Goal: Task Accomplishment & Management: Use online tool/utility

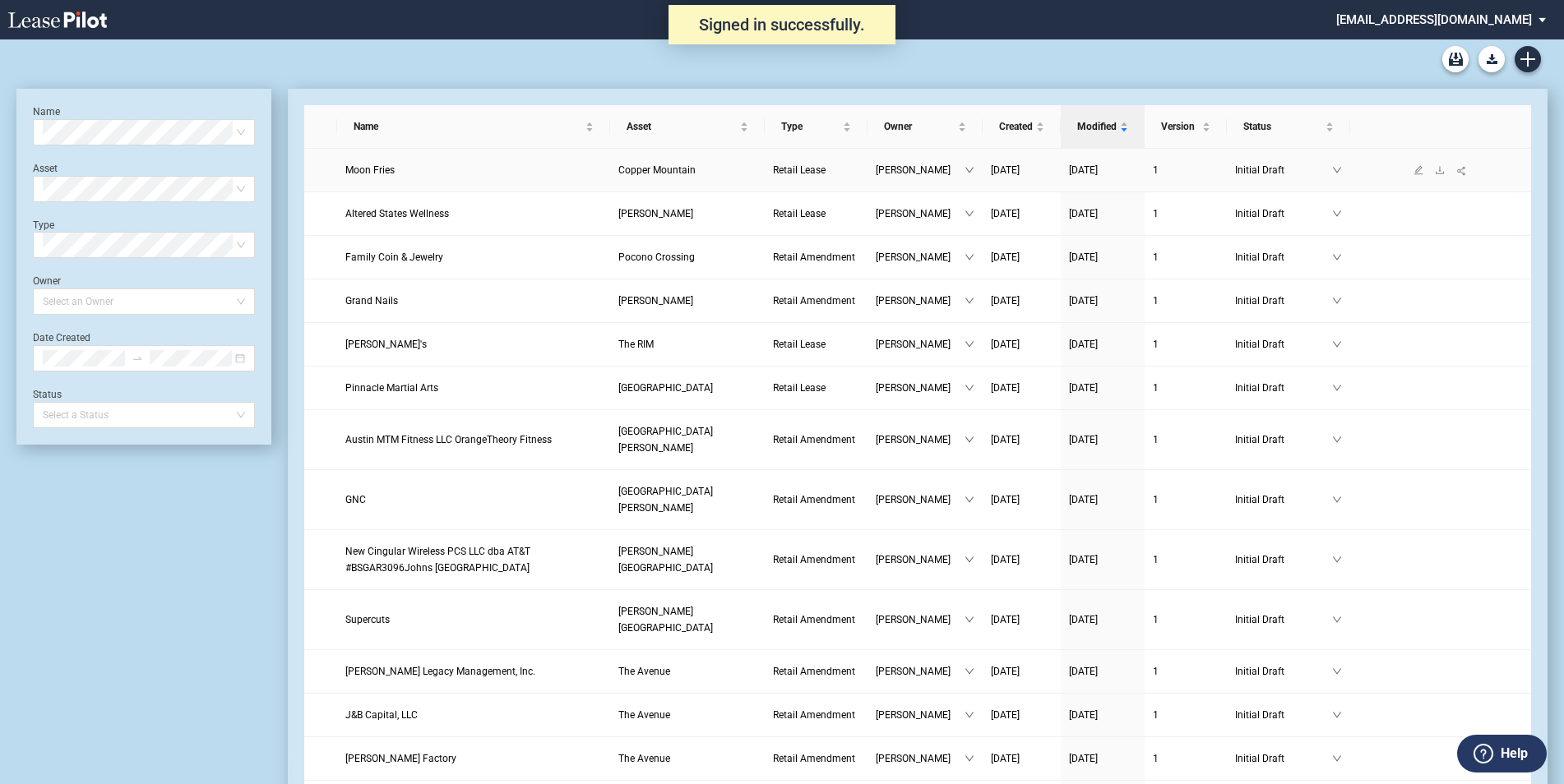
click at [380, 170] on span "Moon Fries" at bounding box center [370, 170] width 49 height 12
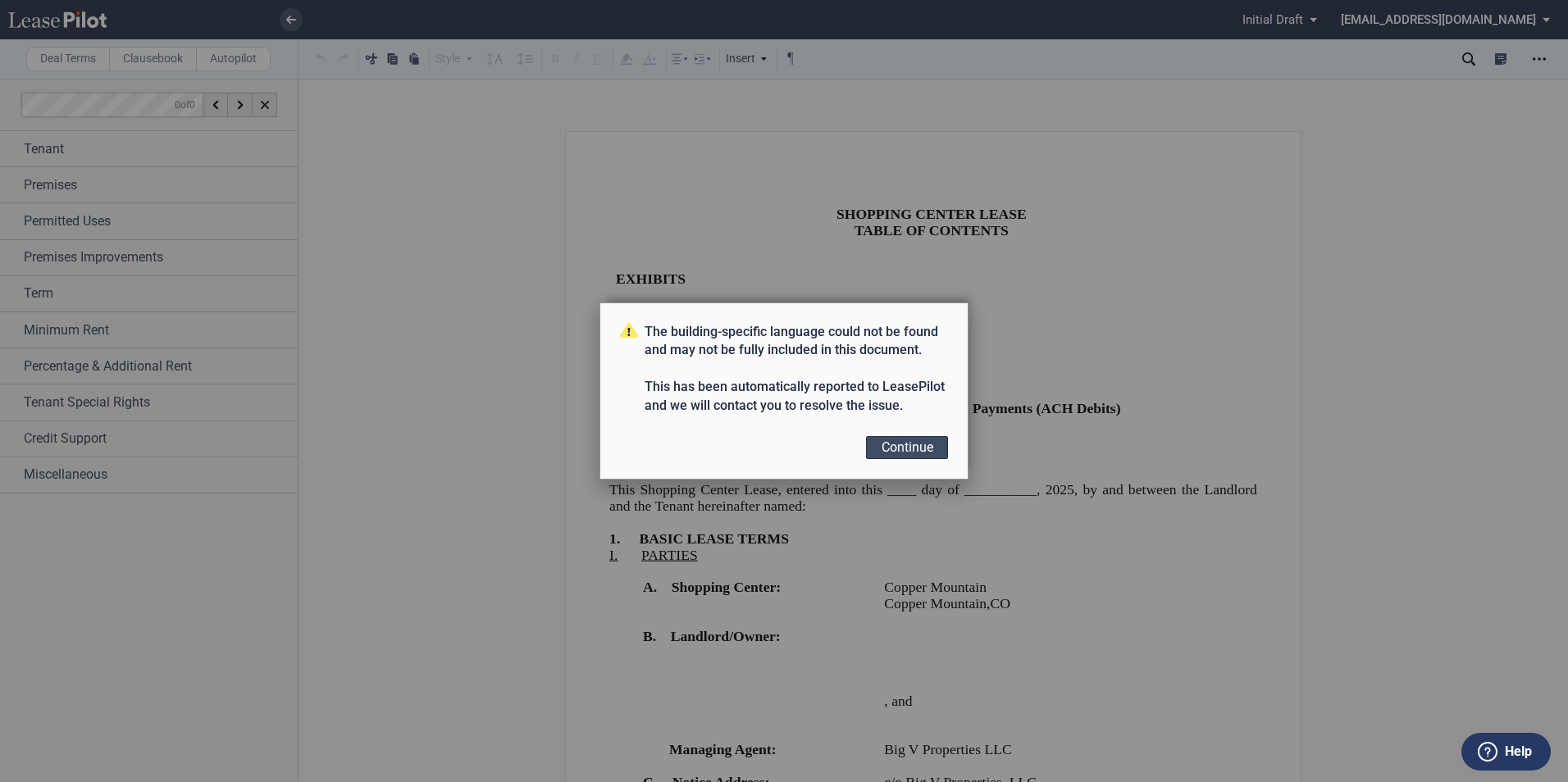
click at [903, 447] on button "Continue" at bounding box center [907, 448] width 82 height 23
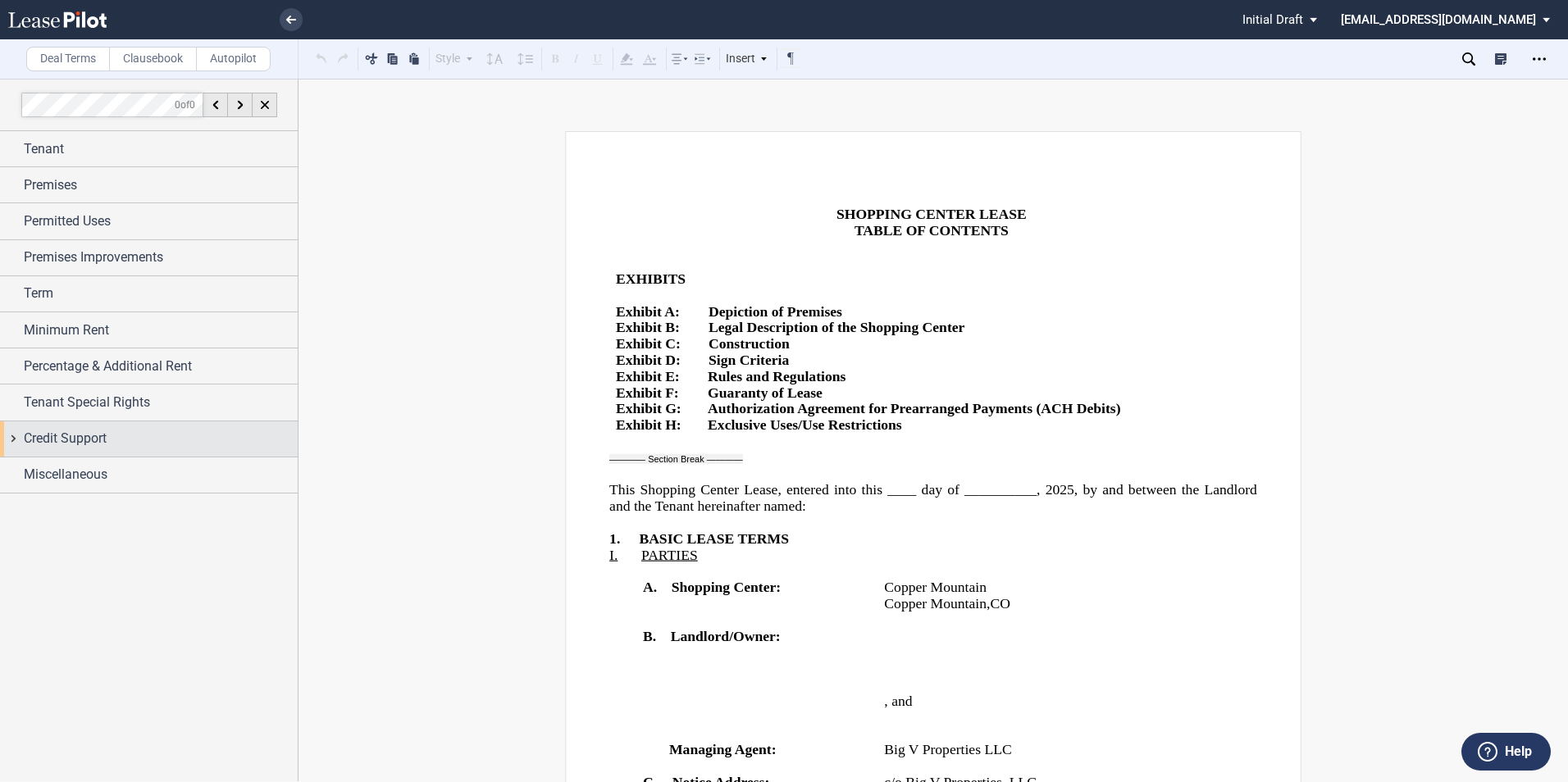
click at [109, 448] on div "Credit Support" at bounding box center [161, 439] width 274 height 20
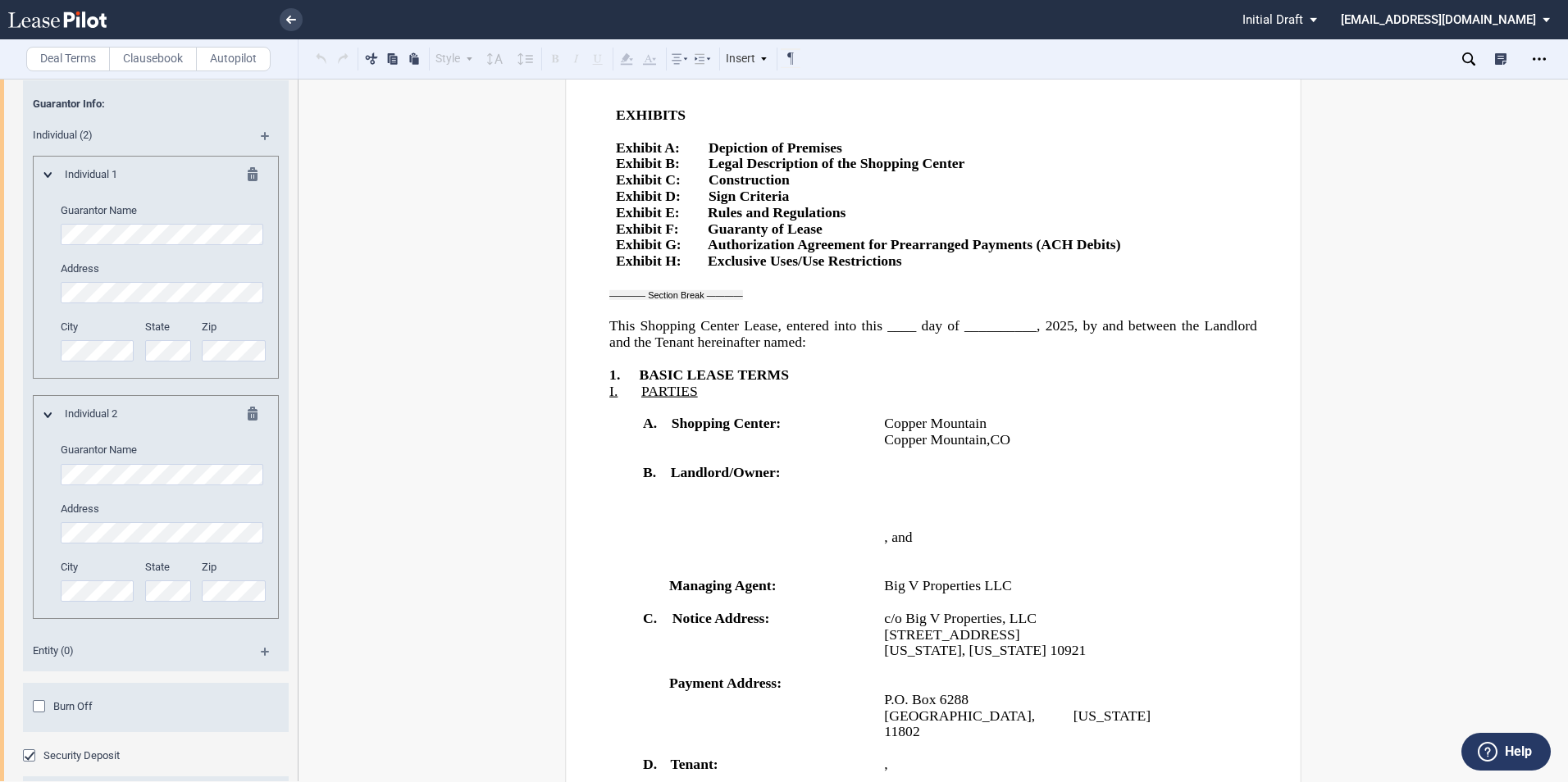
scroll to position [492, 0]
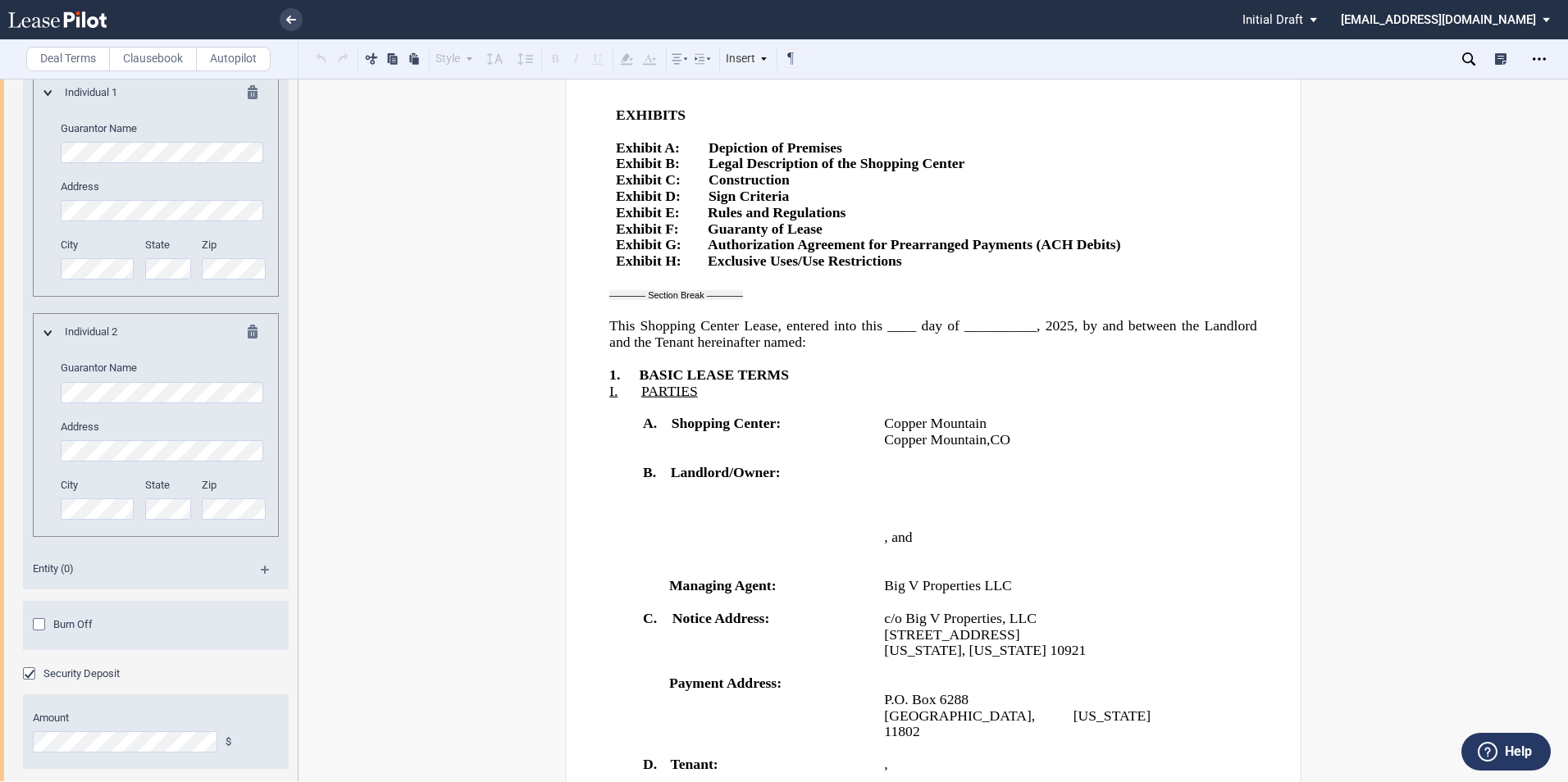
click at [40, 624] on div "Burn Off" at bounding box center [41, 627] width 16 height 16
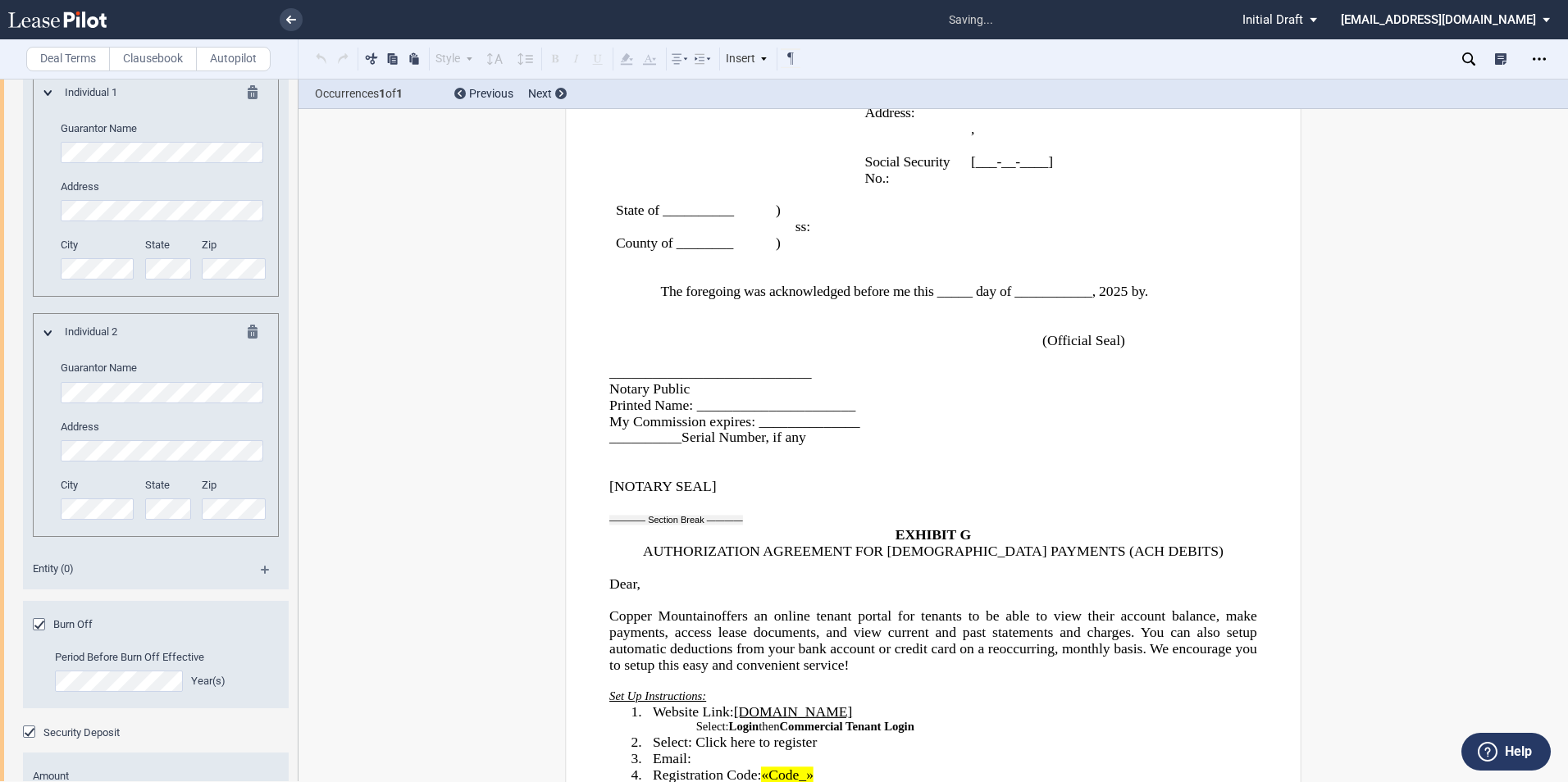
scroll to position [37315, 0]
